Goal: Task Accomplishment & Management: Use online tool/utility

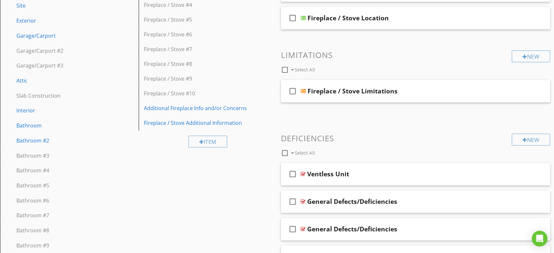
scroll to position [109, 0]
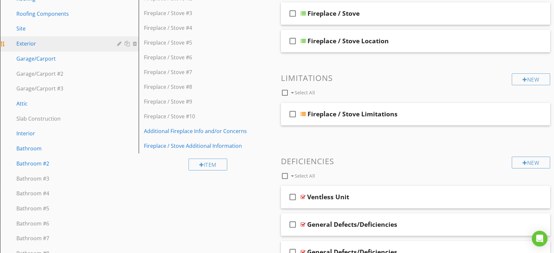
click at [32, 44] on div "Exterior" at bounding box center [61, 44] width 91 height 8
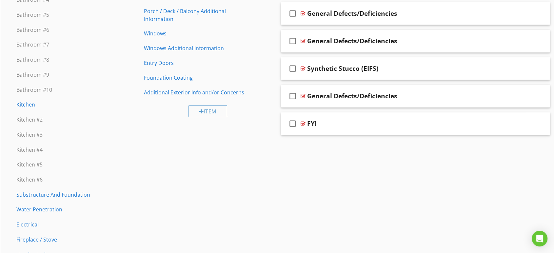
scroll to position [257, 0]
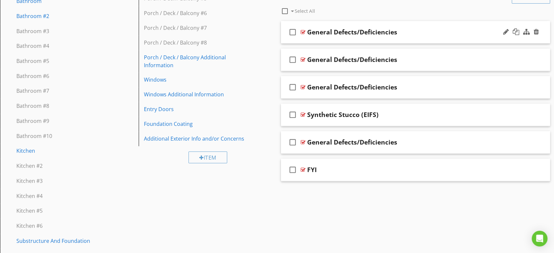
click at [452, 31] on div "General Defects/Deficiencies" at bounding box center [403, 32] width 192 height 8
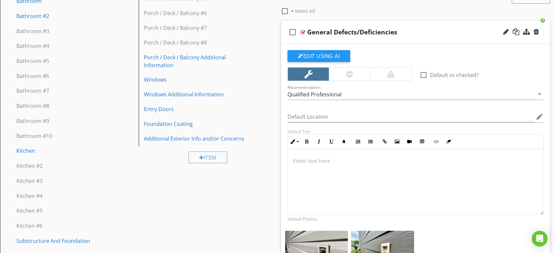
click at [455, 31] on div "General Defects/Deficiencies" at bounding box center [403, 32] width 192 height 8
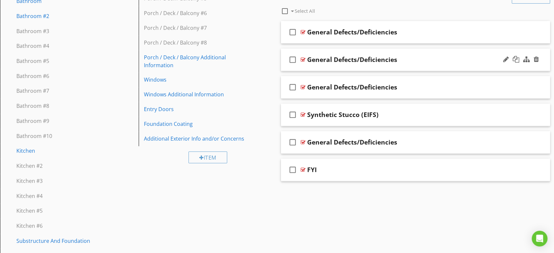
click at [448, 63] on div "General Defects/Deficiencies" at bounding box center [403, 60] width 192 height 8
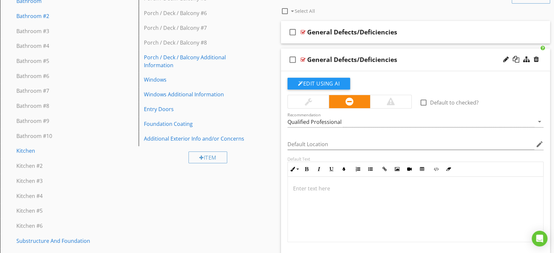
click at [436, 60] on div "General Defects/Deficiencies" at bounding box center [403, 60] width 192 height 8
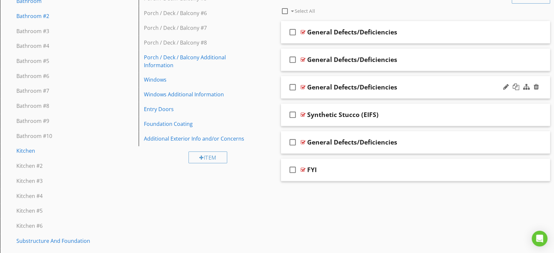
click at [442, 86] on div "General Defects/Deficiencies" at bounding box center [403, 87] width 192 height 8
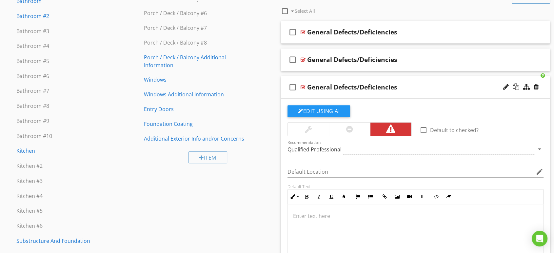
click at [443, 91] on div "General Defects/Deficiencies" at bounding box center [403, 87] width 192 height 8
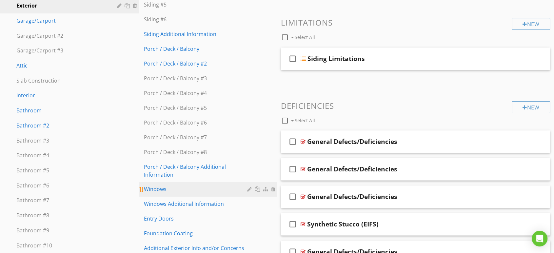
scroll to position [111, 0]
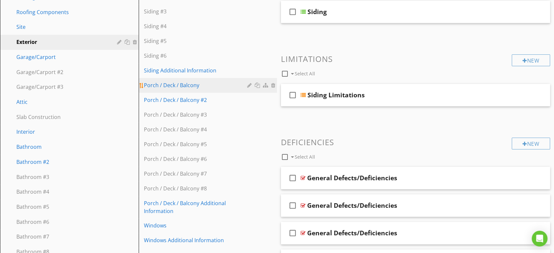
click at [219, 83] on div "Porch / Deck / Balcony" at bounding box center [197, 85] width 106 height 8
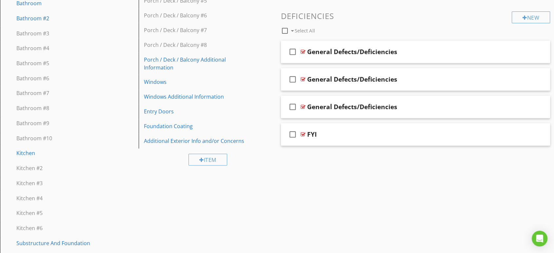
scroll to position [257, 0]
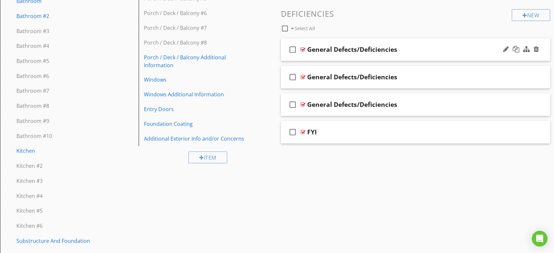
click at [443, 52] on div "General Defects/Deficiencies" at bounding box center [403, 50] width 192 height 8
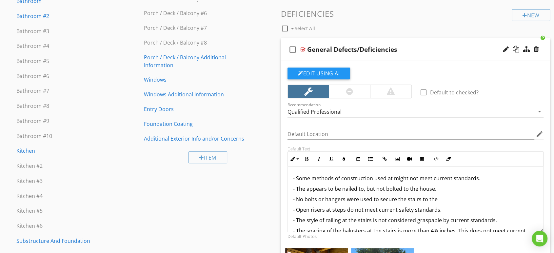
click at [443, 52] on div "General Defects/Deficiencies" at bounding box center [403, 50] width 192 height 8
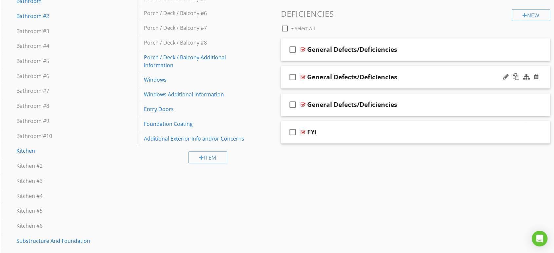
click at [446, 78] on div "General Defects/Deficiencies" at bounding box center [403, 77] width 192 height 8
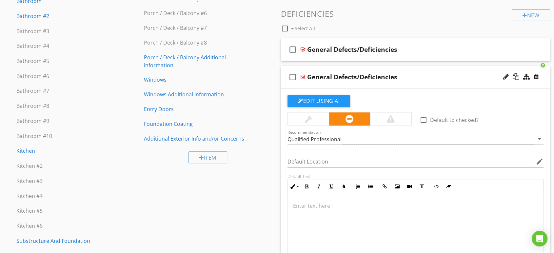
click at [446, 78] on div "General Defects/Deficiencies" at bounding box center [403, 77] width 192 height 8
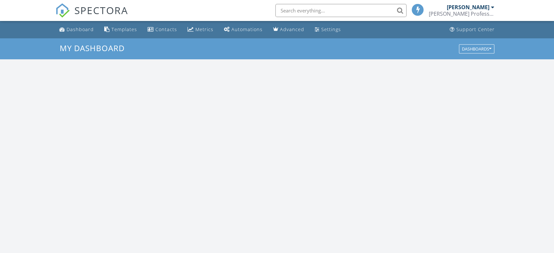
scroll to position [608, 566]
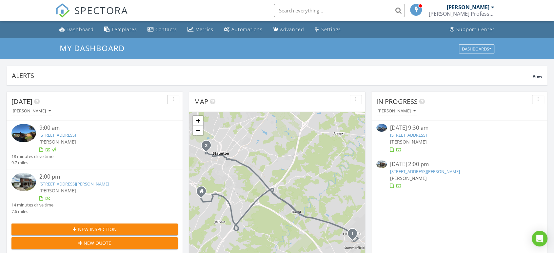
click at [419, 171] on link "969 Kinzley Ct, Staunton, VA 24401" at bounding box center [425, 172] width 70 height 6
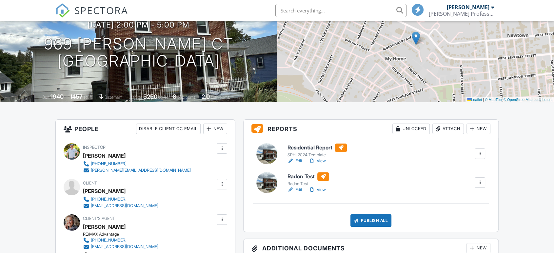
click at [300, 189] on link "Edit" at bounding box center [295, 190] width 15 height 7
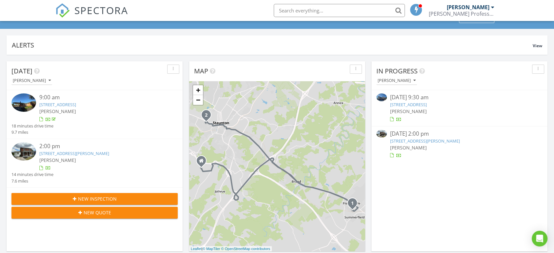
scroll to position [81, 0]
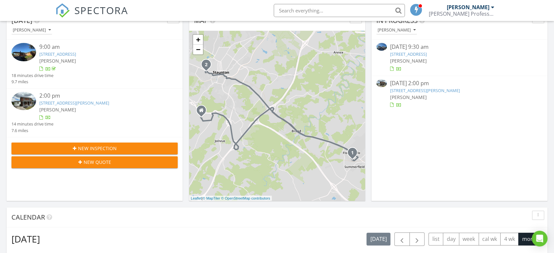
click at [425, 91] on link "969 Kinzley Ct, Staunton, VA 24401" at bounding box center [425, 91] width 70 height 6
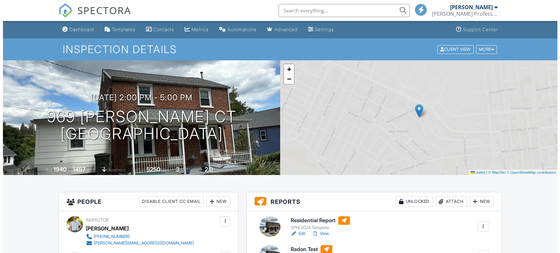
scroll to position [154, 0]
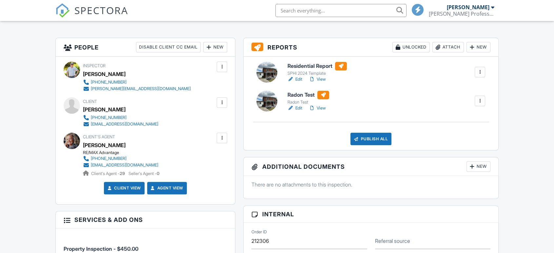
click at [446, 49] on div "Attach" at bounding box center [448, 47] width 31 height 10
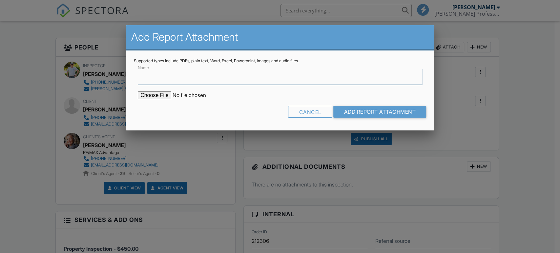
scroll to position [0, 0]
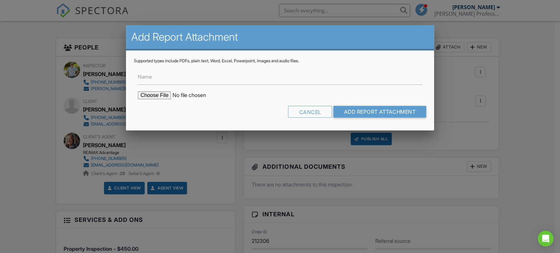
click at [154, 94] on input "file" at bounding box center [193, 95] width 111 height 8
type input "C:\fakepath\969 Kinzley Ct Radon Test.pdf"
click at [191, 78] on input "Name" at bounding box center [280, 77] width 284 height 16
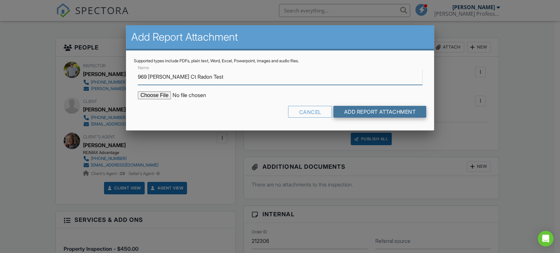
type input "969 Kinzley Ct Radon Test"
click at [343, 112] on input "Add Report Attachment" at bounding box center [379, 112] width 93 height 12
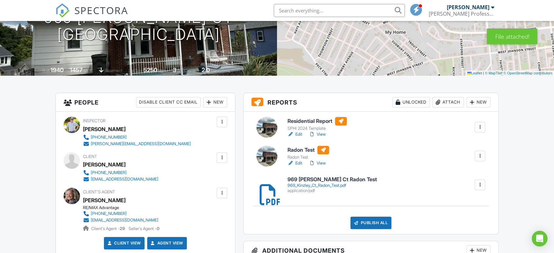
scroll to position [109, 0]
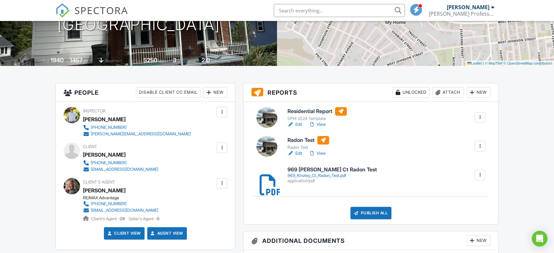
click at [300, 125] on link "Edit" at bounding box center [295, 124] width 15 height 7
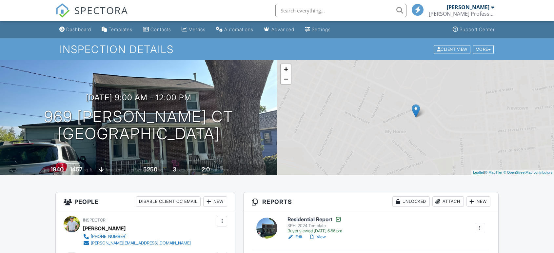
scroll to position [36, 0]
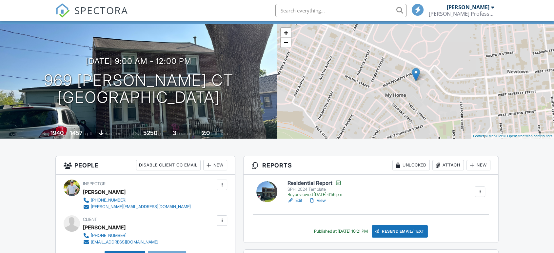
click at [324, 201] on link "View" at bounding box center [317, 200] width 17 height 7
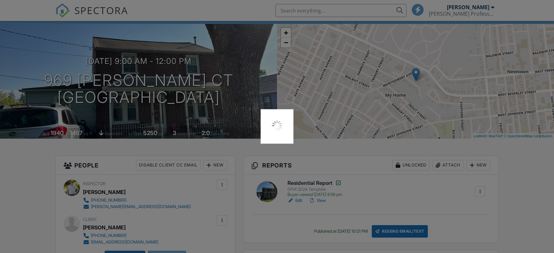
scroll to position [0, 0]
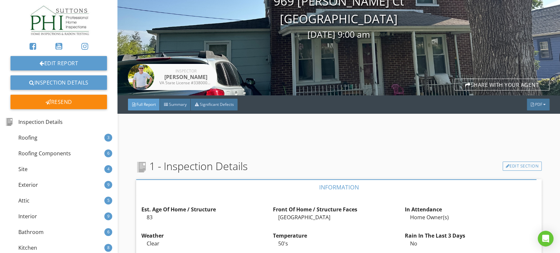
scroll to position [73, 0]
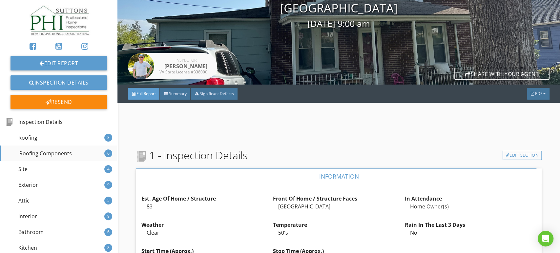
click at [39, 151] on div "Roofing Components" at bounding box center [39, 154] width 66 height 8
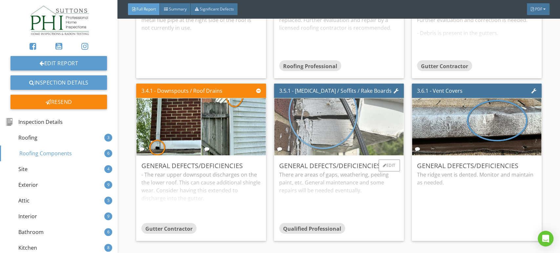
scroll to position [1286, 0]
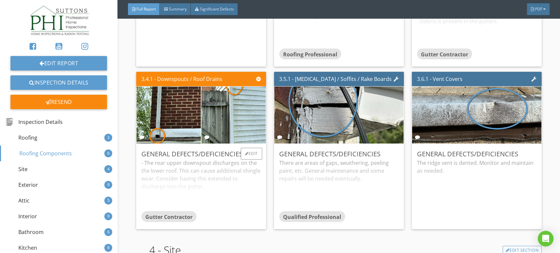
click at [219, 184] on div "- The rear upper downspout discharges on the the lower roof. This can cause add…" at bounding box center [200, 185] width 119 height 52
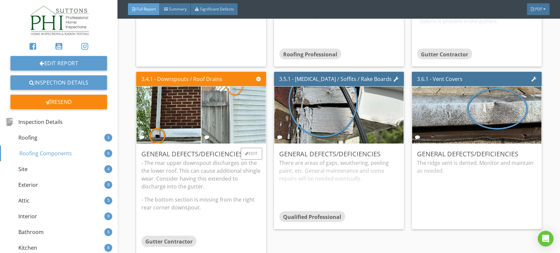
click at [240, 138] on img at bounding box center [233, 115] width 161 height 121
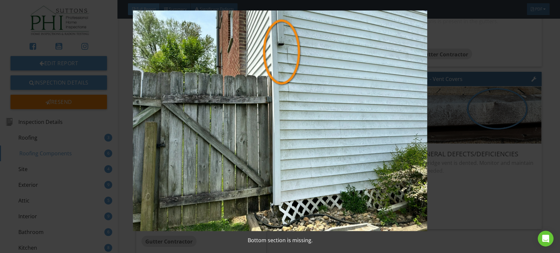
click at [71, 30] on img at bounding box center [280, 120] width 512 height 221
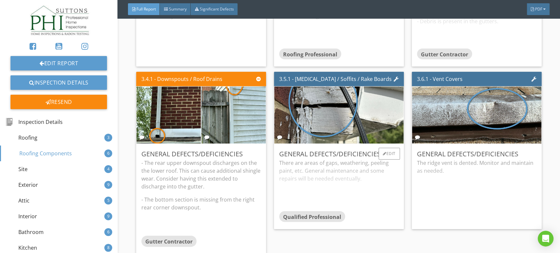
drag, startPoint x: 372, startPoint y: 190, endPoint x: 283, endPoint y: 170, distance: 91.4
click at [283, 170] on div "There are areas of gaps, weathering, peeling paint, etc. General maintenance an…" at bounding box center [338, 185] width 119 height 52
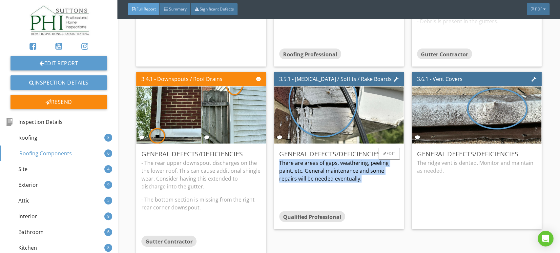
drag, startPoint x: 276, startPoint y: 166, endPoint x: 370, endPoint y: 191, distance: 97.4
click at [370, 191] on div "General Defects/Deficiencies There are areas of gaps, weathering, peeling paint…" at bounding box center [339, 186] width 130 height 85
copy p "There are areas of gaps, weathering, peeling paint, etc. General maintenance an…"
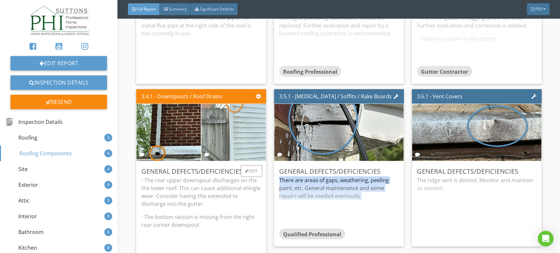
scroll to position [1264, 0]
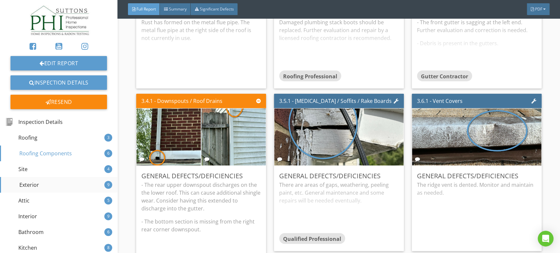
click at [36, 183] on div "Exterior" at bounding box center [22, 185] width 33 height 8
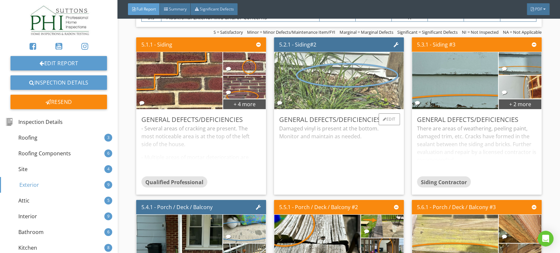
scroll to position [2096, 0]
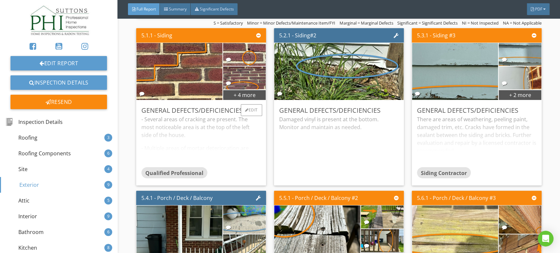
click at [184, 152] on div "- Several areas of cracking are present. The most noticeable area is at the top…" at bounding box center [200, 141] width 119 height 52
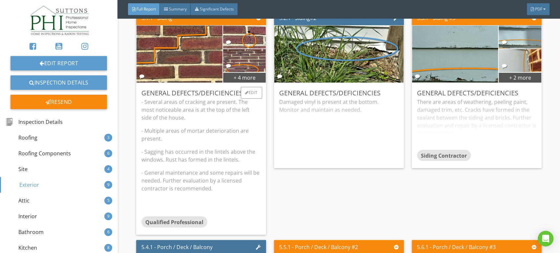
scroll to position [2116, 0]
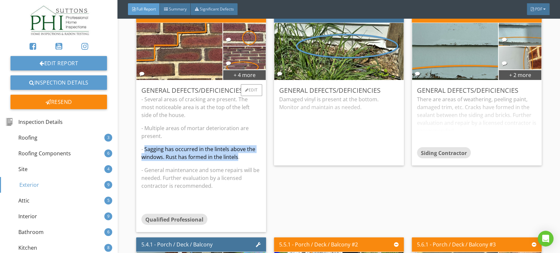
drag, startPoint x: 145, startPoint y: 152, endPoint x: 237, endPoint y: 164, distance: 92.5
click at [237, 161] on p "- Sagging has occurred in the lintels above the windows. Rust has formed in the…" at bounding box center [200, 153] width 119 height 16
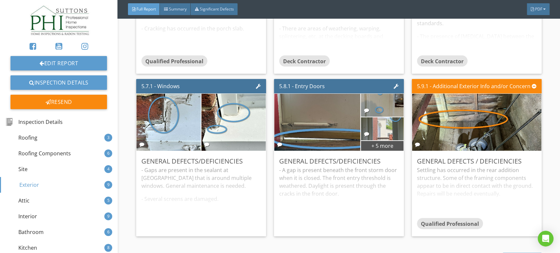
scroll to position [2374, 0]
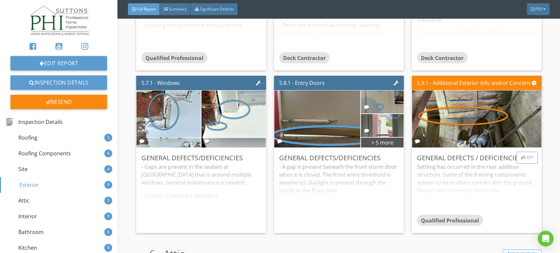
click at [492, 182] on div "Settling has occurred in the rear addition structure. Some of the framing compo…" at bounding box center [476, 189] width 119 height 52
click at [23, 213] on div "Interior" at bounding box center [22, 217] width 32 height 8
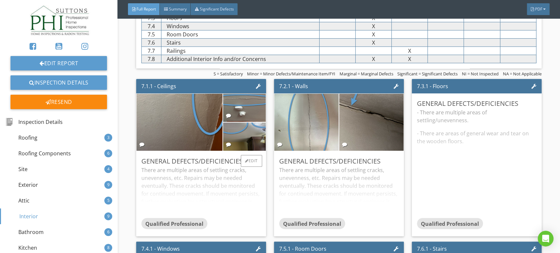
scroll to position [3125, 0]
click at [211, 199] on div "There are multiple areas of settling cracks, unevenness, etc. Repairs may be ne…" at bounding box center [200, 192] width 119 height 52
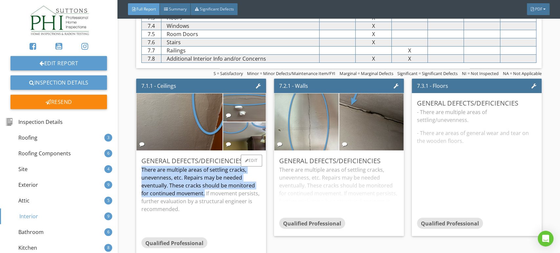
drag, startPoint x: 141, startPoint y: 172, endPoint x: 203, endPoint y: 196, distance: 66.0
click at [203, 196] on p "There are multiple areas of settling cracks, unevenness, etc. Repairs may be ne…" at bounding box center [200, 189] width 119 height 47
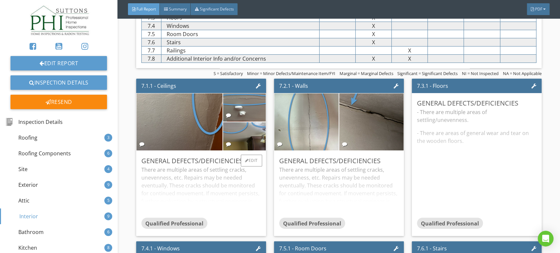
click at [203, 196] on div "There are multiple areas of settling cracks, unevenness, etc. Repairs may be ne…" at bounding box center [200, 192] width 119 height 52
click at [203, 198] on p "There are multiple areas of settling cracks, unevenness, etc. Repairs may be ne…" at bounding box center [200, 189] width 119 height 47
drag, startPoint x: 141, startPoint y: 172, endPoint x: 170, endPoint y: 182, distance: 30.3
click at [170, 182] on div "There are multiple areas of settling cracks, unevenness, etc. Repairs may be ne…" at bounding box center [200, 192] width 119 height 52
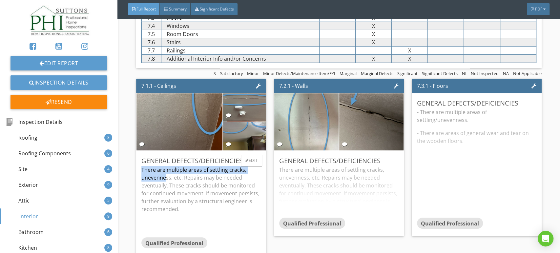
drag, startPoint x: 164, startPoint y: 180, endPoint x: 140, endPoint y: 171, distance: 25.3
click at [140, 171] on div "General Defects/Deficiencies There are multiple areas of settling cracks, uneve…" at bounding box center [201, 203] width 130 height 105
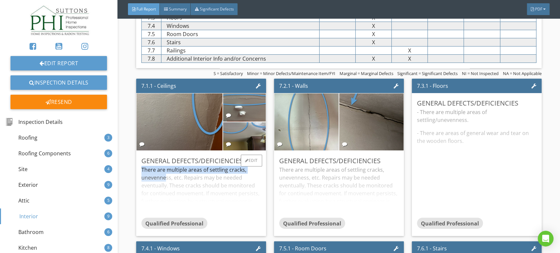
click at [140, 171] on div "General Defects/Deficiencies There are multiple areas of settling cracks, uneve…" at bounding box center [201, 193] width 130 height 85
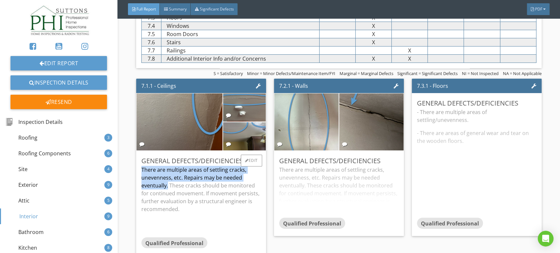
drag, startPoint x: 140, startPoint y: 171, endPoint x: 168, endPoint y: 191, distance: 33.7
click at [168, 191] on div "General Defects/Deficiencies There are multiple areas of settling cracks, uneve…" at bounding box center [201, 203] width 130 height 105
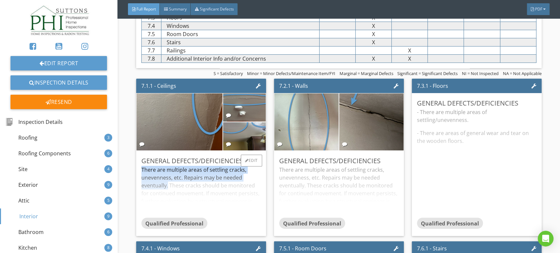
copy p "There are multiple areas of settling cracks, unevenness, etc. Repairs may be ne…"
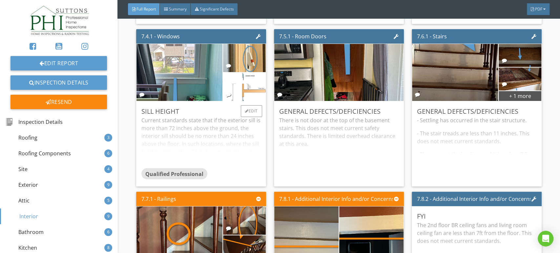
scroll to position [3337, 0]
click at [192, 151] on div "Current standards state that if the exterior sill is more than 72 inches above …" at bounding box center [200, 142] width 119 height 52
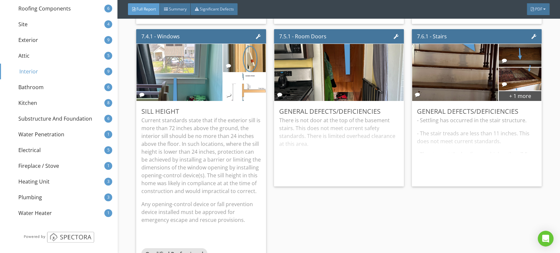
scroll to position [152, 0]
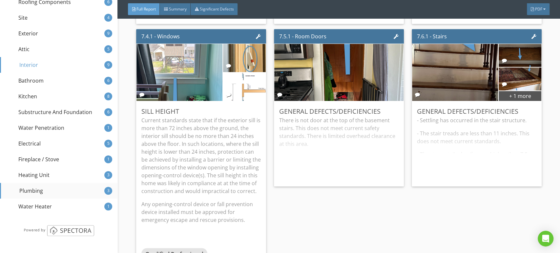
click at [58, 192] on div "Plumbing 3" at bounding box center [58, 191] width 117 height 16
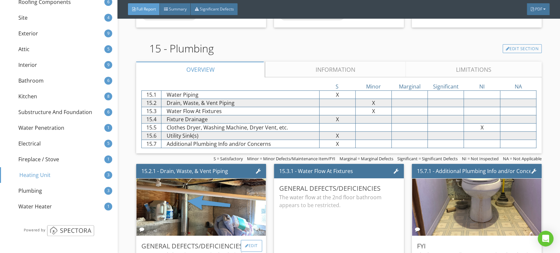
scroll to position [6544, 0]
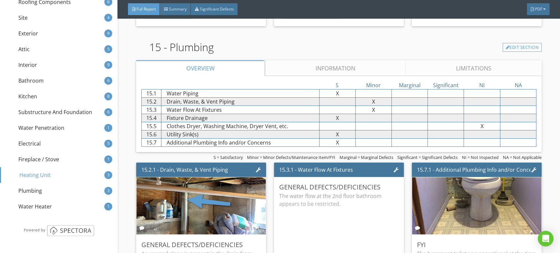
click at [268, 202] on div "15.2.1 - Drain, Waste, & Vent Piping General Defects/Deficiencies An upward slo…" at bounding box center [203, 241] width 135 height 163
click at [29, 144] on div "Electrical" at bounding box center [23, 144] width 35 height 8
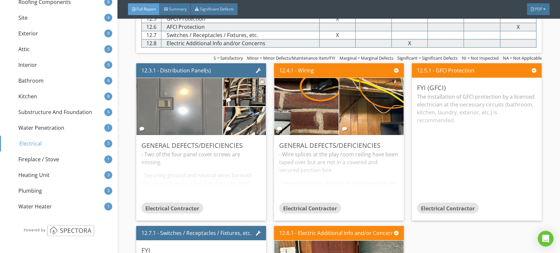
scroll to position [5643, 0]
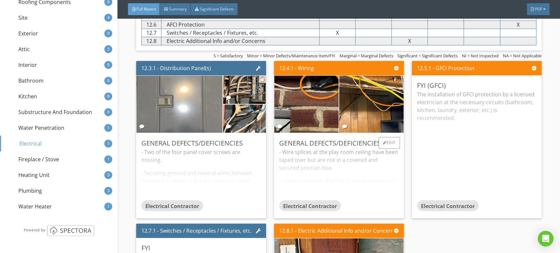
drag, startPoint x: 318, startPoint y: 167, endPoint x: 307, endPoint y: 175, distance: 14.0
click at [307, 175] on div "- Wire splices at the play room ceiling have been taped over but are not in a c…" at bounding box center [338, 174] width 119 height 52
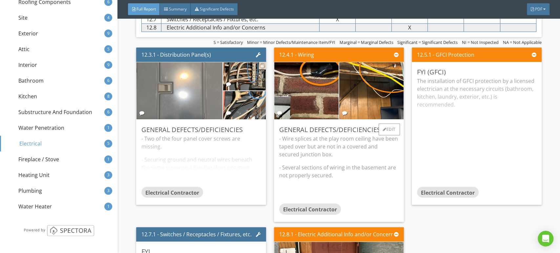
scroll to position [5659, 0]
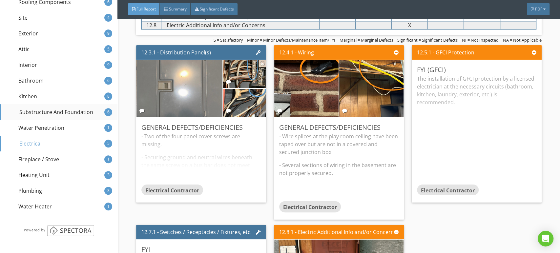
click at [79, 112] on div "Substructure And Foundation" at bounding box center [49, 112] width 87 height 8
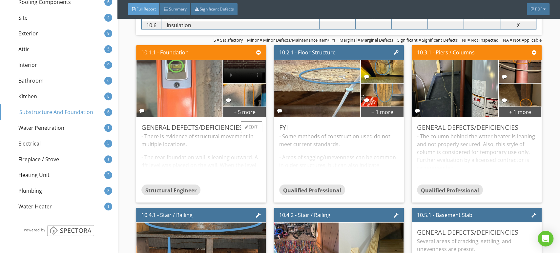
scroll to position [4951, 0]
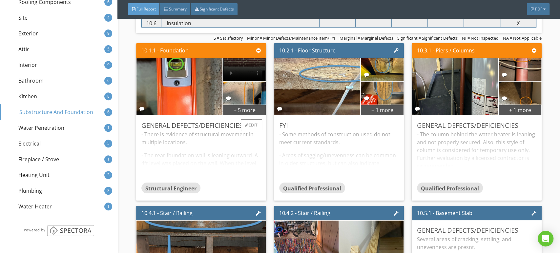
drag, startPoint x: 205, startPoint y: 177, endPoint x: 188, endPoint y: 174, distance: 16.9
click at [188, 174] on div "- There is evidence of structural movement in multiple locations. - The rear fo…" at bounding box center [200, 157] width 119 height 52
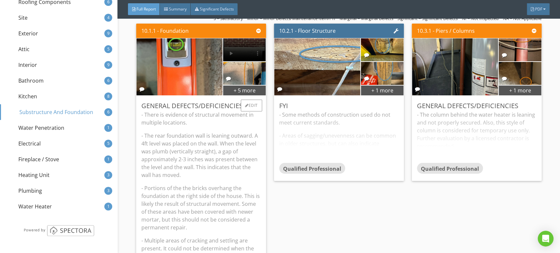
scroll to position [4962, 0]
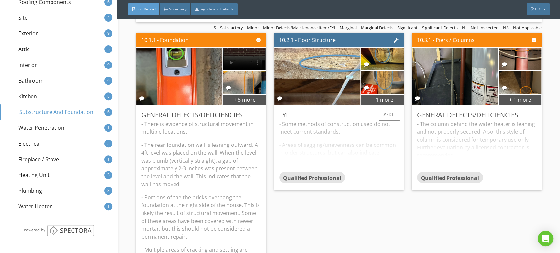
click at [314, 152] on div "- Some methods of construction used do not meet current standards. - Areas of s…" at bounding box center [338, 146] width 119 height 52
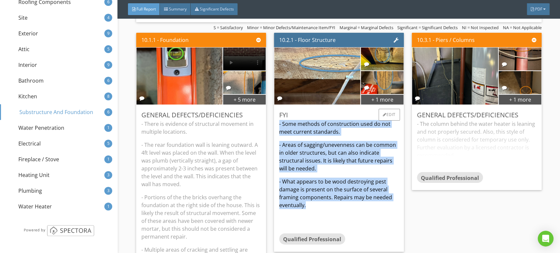
drag, startPoint x: 311, startPoint y: 208, endPoint x: 276, endPoint y: 126, distance: 89.4
click at [276, 126] on div "FYI - Some methods of construction used do not meet current standards. - Areas …" at bounding box center [339, 178] width 130 height 147
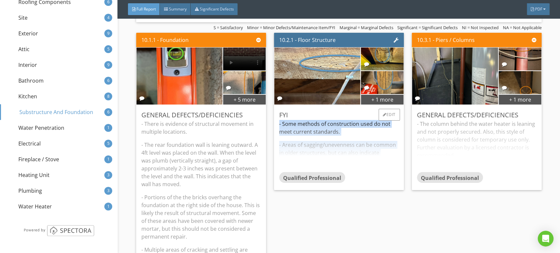
copy div "- Some methods of construction used do not meet current standards. - Areas of s…"
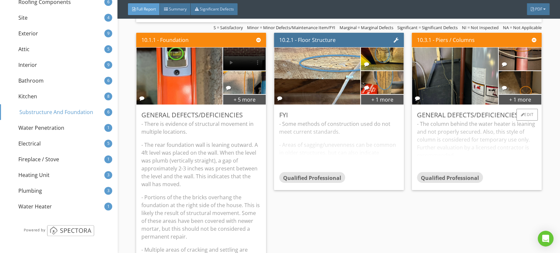
click at [444, 154] on div "- The column behind the water heater is leaning and not properly secured. Also,…" at bounding box center [476, 146] width 119 height 52
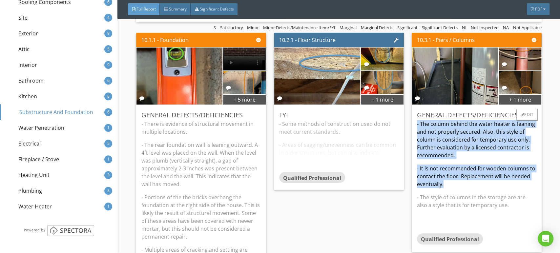
drag, startPoint x: 443, startPoint y: 185, endPoint x: 411, endPoint y: 126, distance: 67.2
click at [412, 126] on div "General Defects/Deficiencies - The column behind the water heater is leaning an…" at bounding box center [477, 178] width 130 height 147
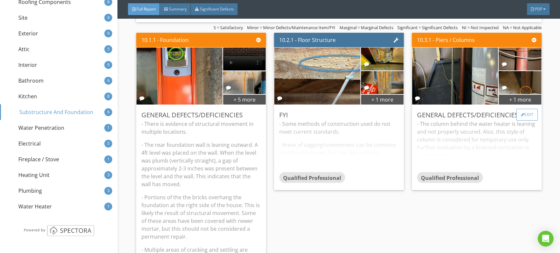
click at [521, 116] on div "Edit" at bounding box center [526, 115] width 21 height 12
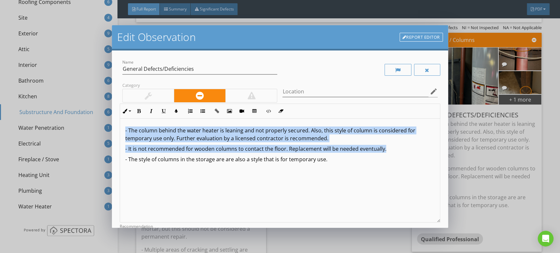
drag, startPoint x: 388, startPoint y: 148, endPoint x: 115, endPoint y: 128, distance: 273.6
click at [115, 128] on div "Name General Defects/Deficiencies Category Location edit Inline Style XLarge La…" at bounding box center [280, 139] width 336 height 177
copy div "- The column behind the water heater is leaning and not properly secured. Also,…"
click at [533, 170] on div "Edit Observation Report Editor Name General Defects/Deficiencies Category Locat…" at bounding box center [280, 126] width 560 height 253
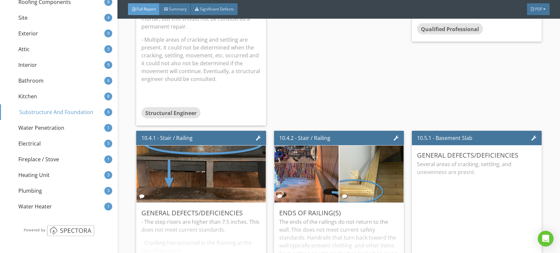
scroll to position [5176, 0]
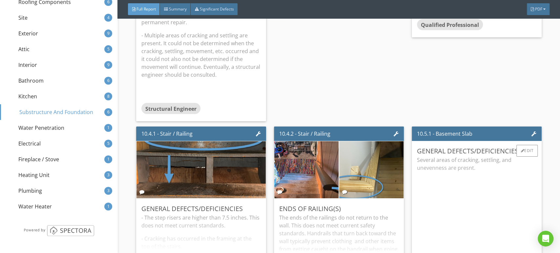
drag, startPoint x: 480, startPoint y: 177, endPoint x: 415, endPoint y: 159, distance: 67.6
click at [417, 159] on div "Several areas of cracking, settling, and unevenness are presnt." at bounding box center [476, 211] width 119 height 110
drag, startPoint x: 470, startPoint y: 170, endPoint x: 411, endPoint y: 164, distance: 59.7
click at [412, 164] on div "General Defects/Deficiencies Several areas of cracking, settling, and unevennes…" at bounding box center [477, 212] width 130 height 143
copy p "Several areas of cracking, settling, and unevenness are presnt."
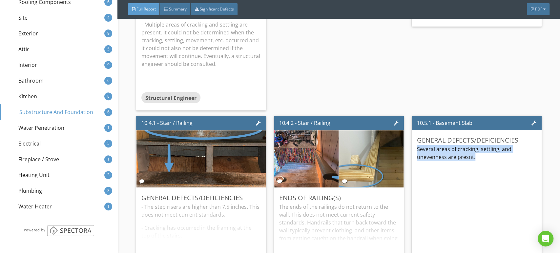
scroll to position [5196, 0]
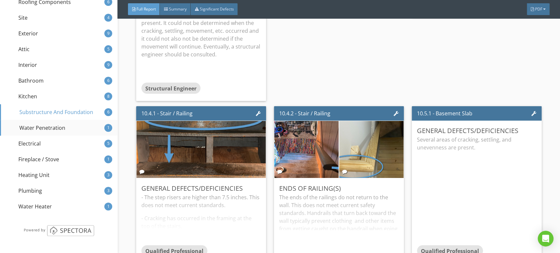
click at [51, 128] on div "Water Penetration" at bounding box center [35, 128] width 59 height 8
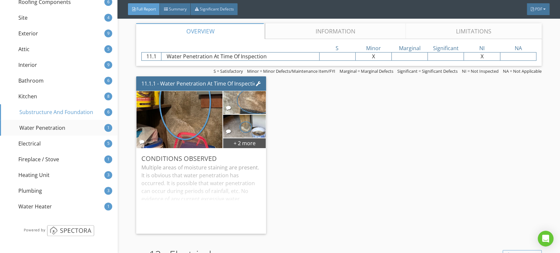
scroll to position [5476, 0]
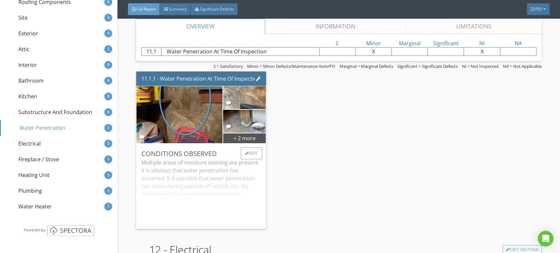
click at [220, 186] on div "Multiple areas of moisture staining are present. It is obvious that water penet…" at bounding box center [200, 191] width 119 height 65
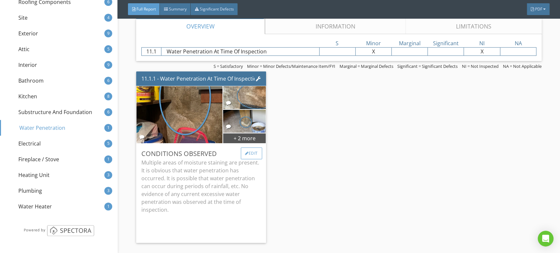
click at [247, 156] on div "Edit" at bounding box center [251, 154] width 21 height 12
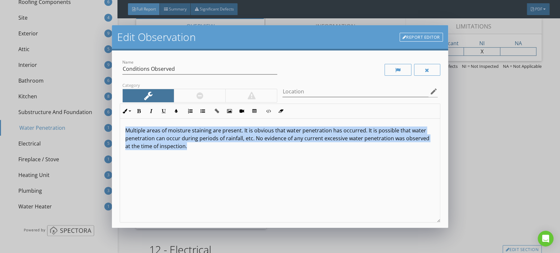
drag, startPoint x: 238, startPoint y: 159, endPoint x: 118, endPoint y: 125, distance: 124.0
click at [118, 125] on div "Name Conditions Observed Category Location edit Inline Style XLarge Large Norma…" at bounding box center [280, 139] width 336 height 177
copy p "Multiple areas of moisture staining are present. It is obvious that water penet…"
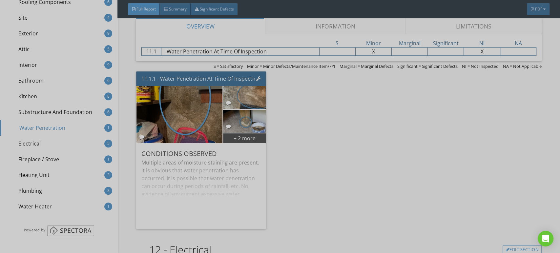
click at [495, 145] on div at bounding box center [280, 126] width 560 height 253
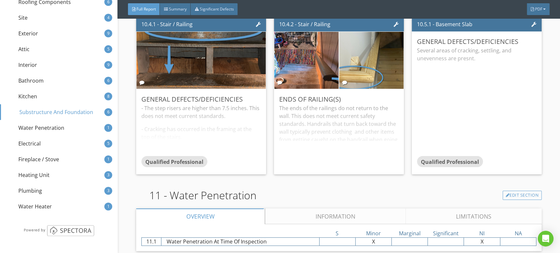
scroll to position [5257, 0]
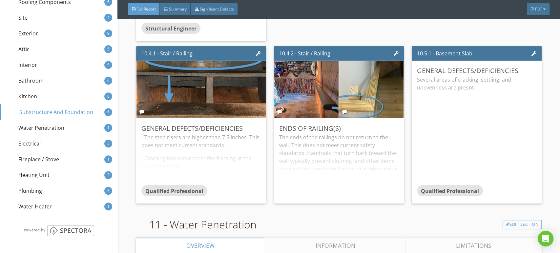
click at [155, 89] on img at bounding box center [201, 89] width 190 height 143
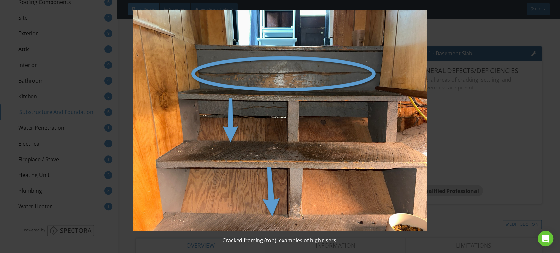
click at [459, 140] on img at bounding box center [280, 120] width 512 height 221
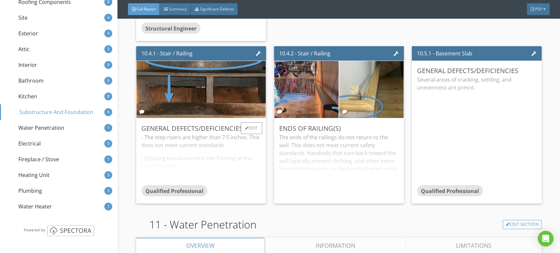
click at [226, 162] on div "- The step risers are higher than 7.5 inches. This does not meet current standa…" at bounding box center [200, 159] width 119 height 52
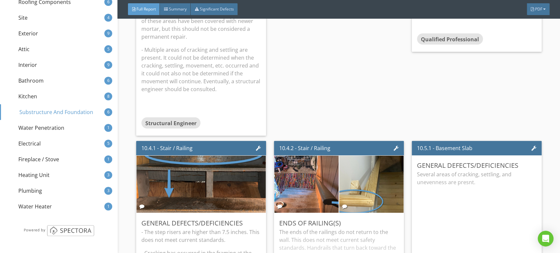
scroll to position [5161, 0]
